Goal: Navigation & Orientation: Understand site structure

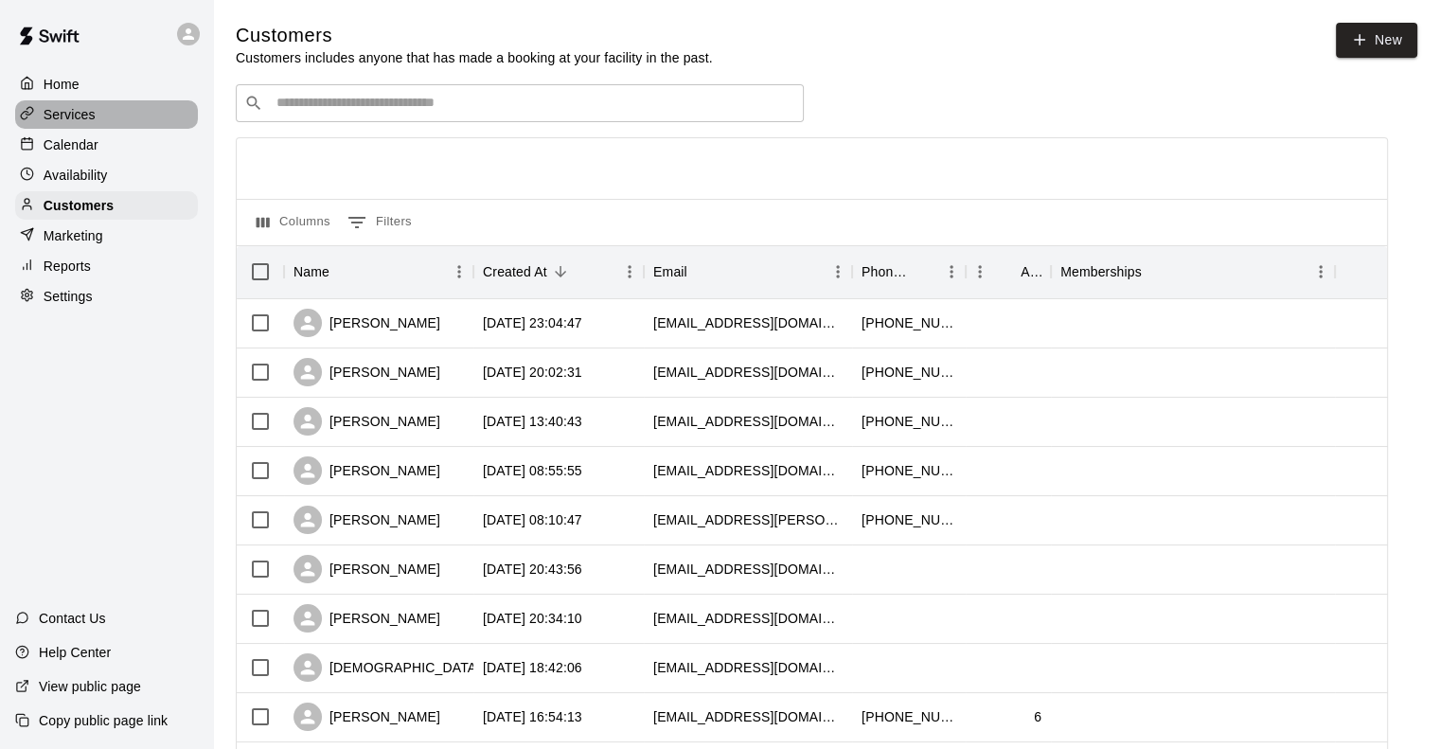
click at [86, 118] on p "Services" at bounding box center [70, 114] width 52 height 19
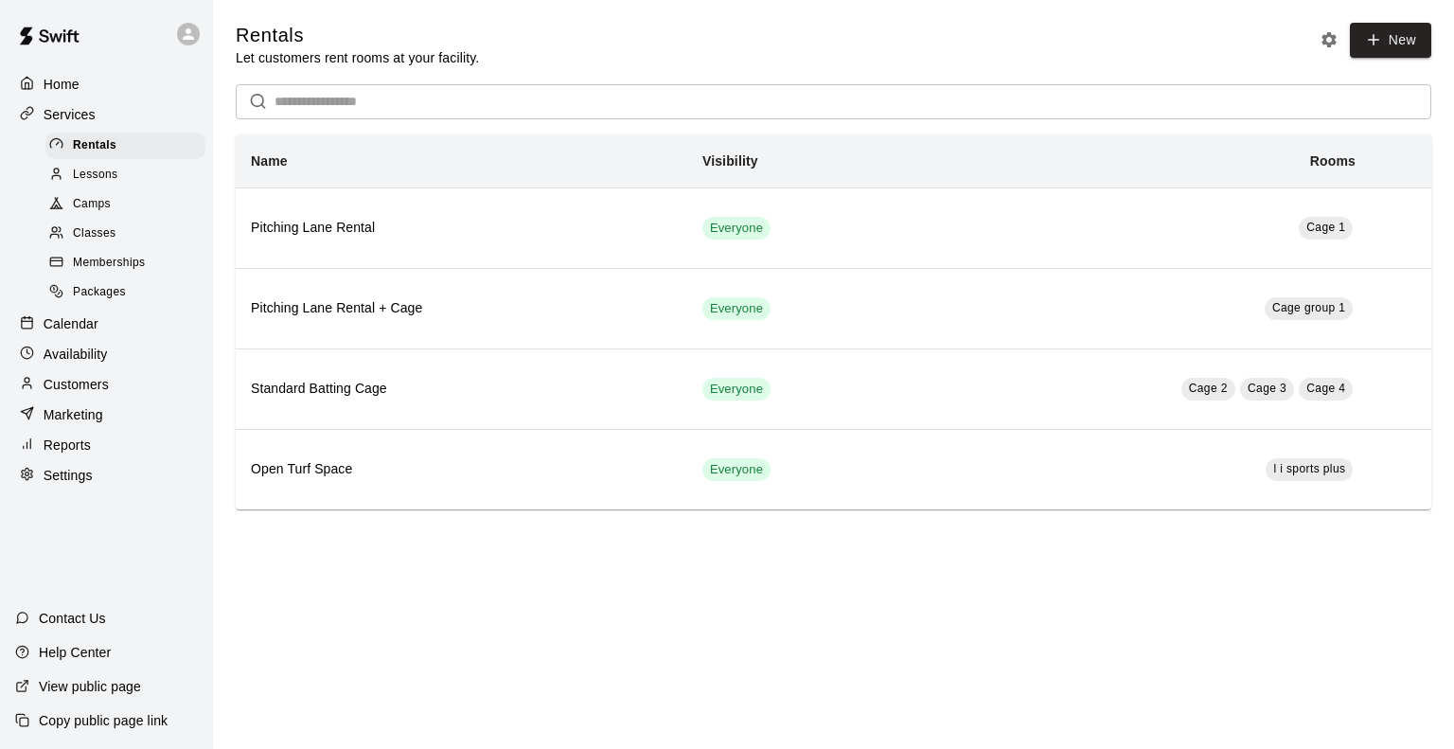
click at [131, 180] on div "Lessons" at bounding box center [125, 175] width 160 height 27
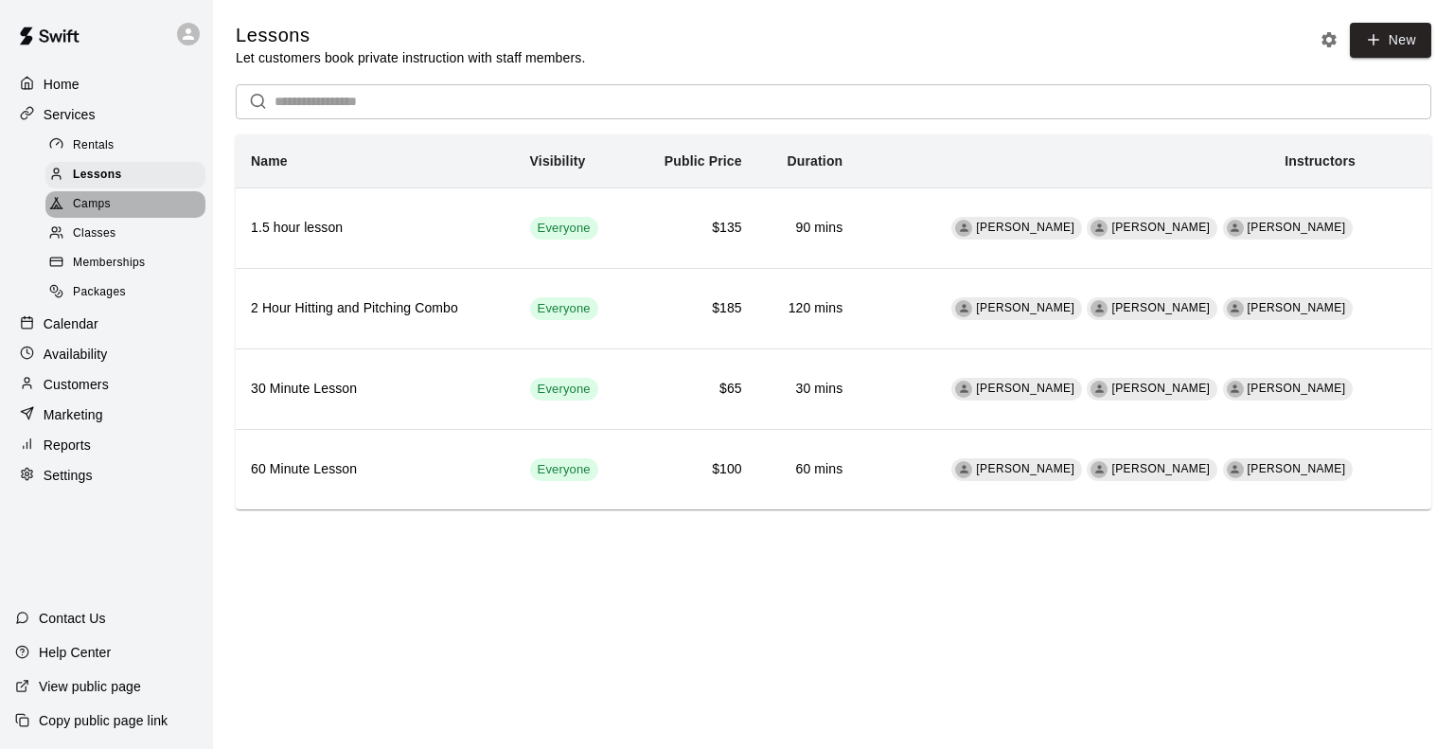
click at [133, 214] on div "Camps" at bounding box center [125, 204] width 160 height 27
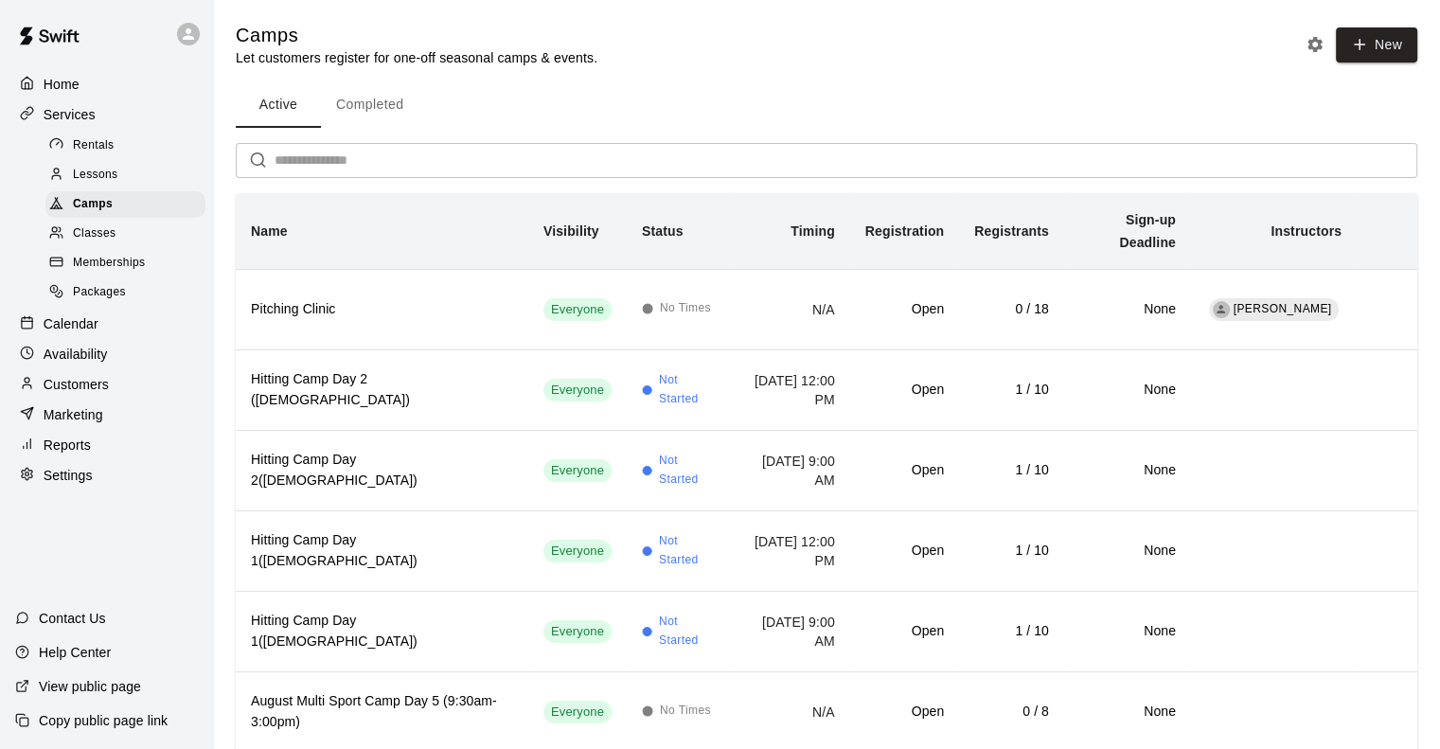
click at [69, 243] on div at bounding box center [61, 234] width 24 height 18
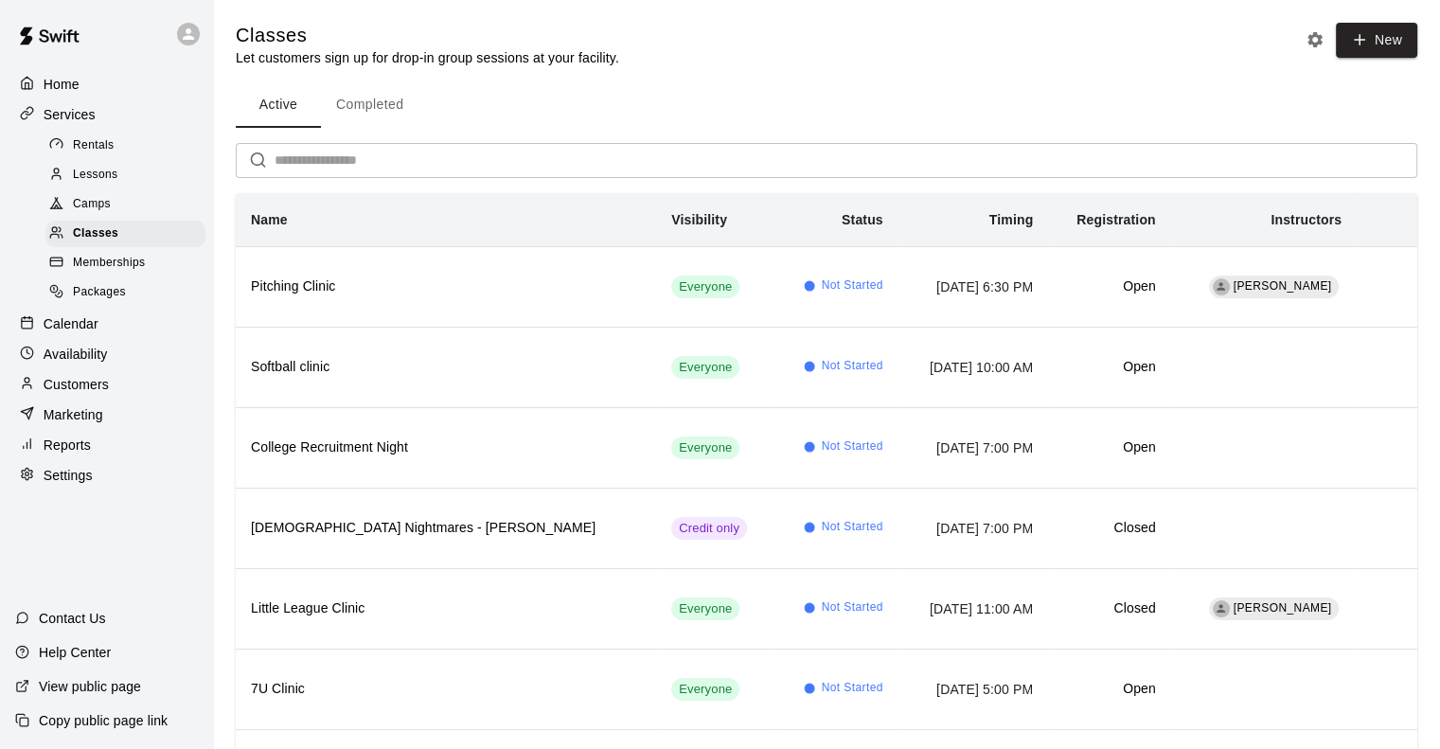
click at [61, 333] on p "Calendar" at bounding box center [71, 323] width 55 height 19
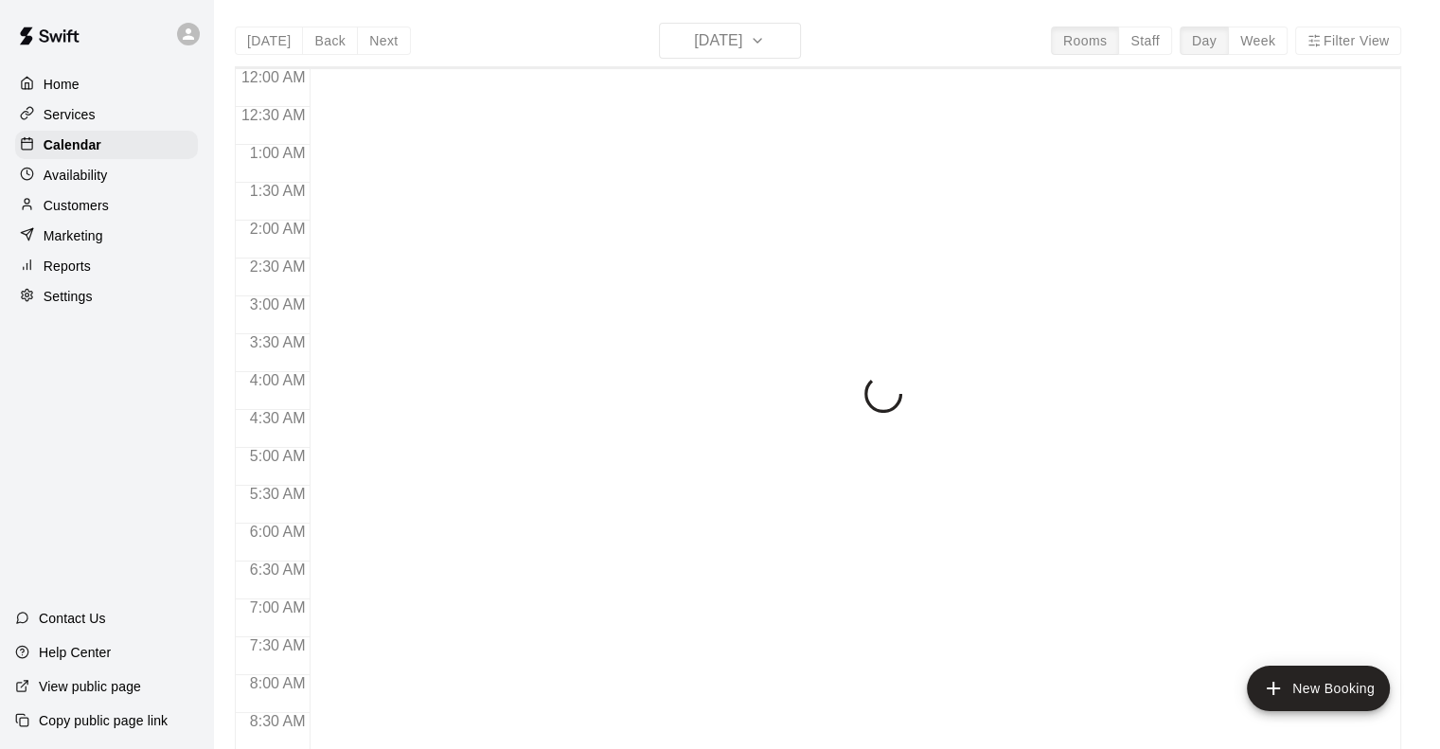
scroll to position [1114, 0]
